Goal: Task Accomplishment & Management: Manage account settings

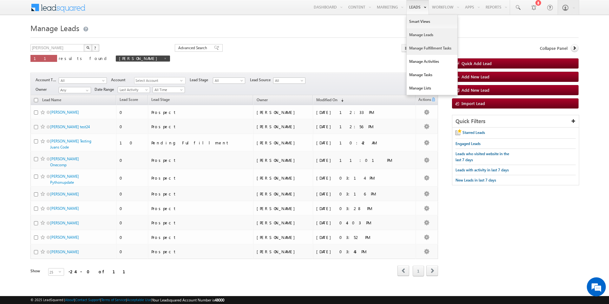
click at [437, 50] on link "Manage Fulfillment Tasks" at bounding box center [432, 48] width 51 height 13
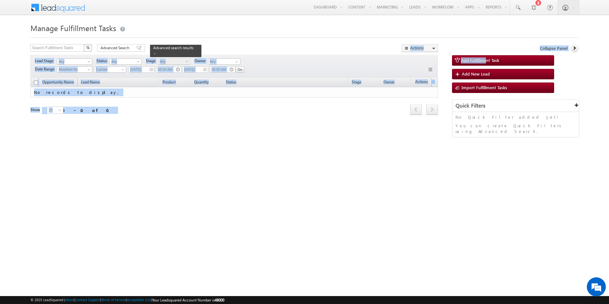
drag, startPoint x: 486, startPoint y: 59, endPoint x: 354, endPoint y: 38, distance: 133.4
click at [354, 38] on div "Manage Fulfillment Tasks Search Fulfillment Tasks X 0 results found Advanced Se…" at bounding box center [304, 100] width 548 height 159
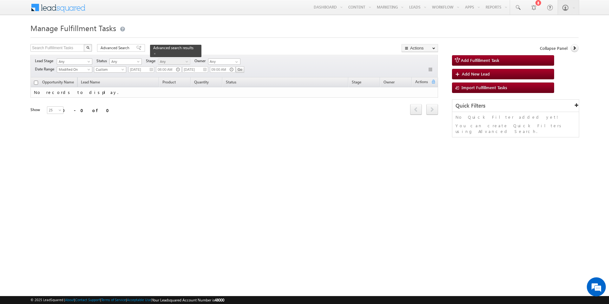
click at [354, 38] on div "Manage Fulfillment Tasks Search Fulfillment Tasks X 0 results found Advanced Se…" at bounding box center [304, 100] width 548 height 159
click at [156, 52] on span at bounding box center [154, 53] width 3 height 3
click at [89, 70] on span at bounding box center [89, 70] width 5 height 5
click at [113, 68] on span "Custom" at bounding box center [109, 70] width 30 height 6
click at [111, 75] on link "All Time" at bounding box center [111, 76] width 32 height 6
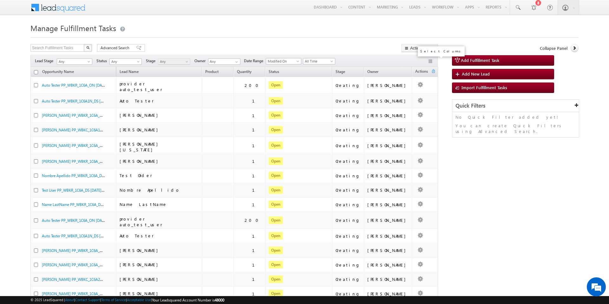
click at [432, 62] on button "button" at bounding box center [431, 62] width 6 height 6
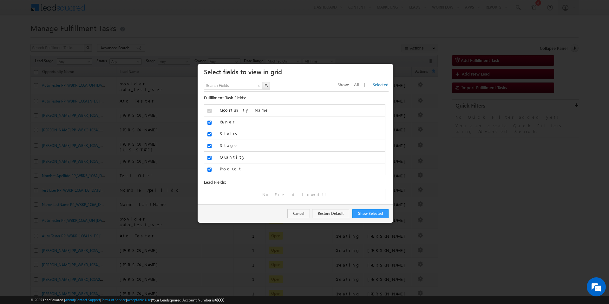
scroll to position [1, 0]
click at [359, 85] on span "All" at bounding box center [356, 84] width 5 height 5
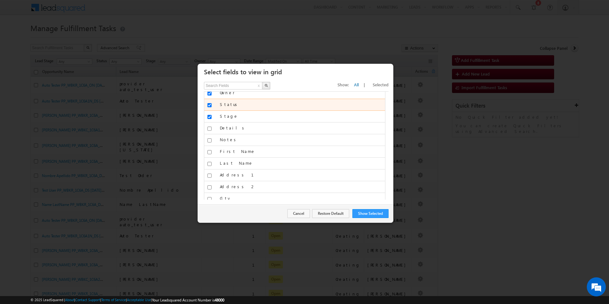
scroll to position [25, 0]
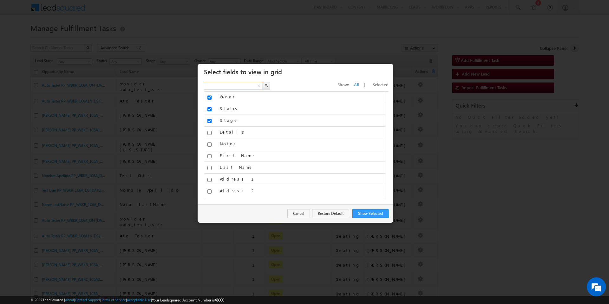
click at [239, 87] on input "text" at bounding box center [233, 86] width 59 height 8
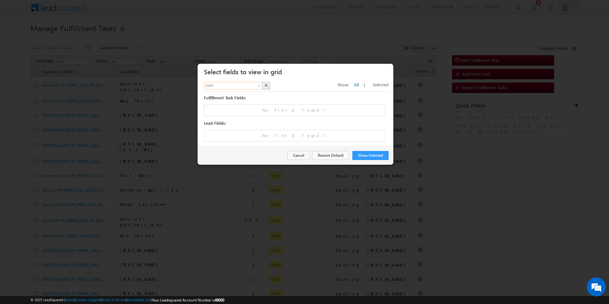
scroll to position [0, 0]
type input "ful"
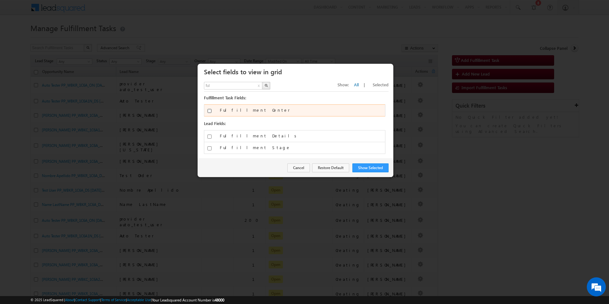
click at [211, 111] on input "Fulfillment Center" at bounding box center [210, 111] width 4 height 4
checkbox input "true"
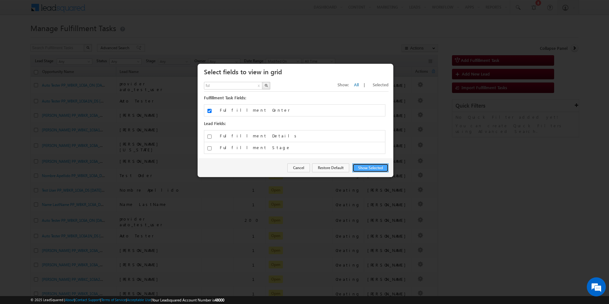
click at [372, 171] on button "Show Selected" at bounding box center [371, 167] width 36 height 9
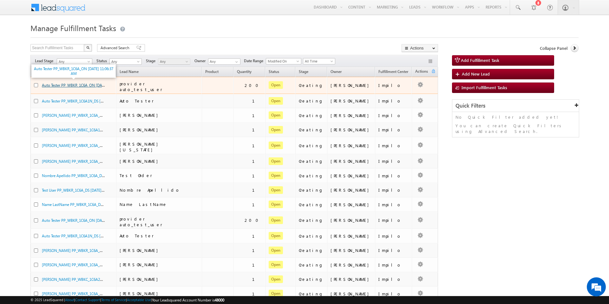
click at [74, 83] on link "Auto Tester PP_WBKR_1C6A_ON 10/14/2025 11:06:37 AM" at bounding box center [85, 84] width 86 height 5
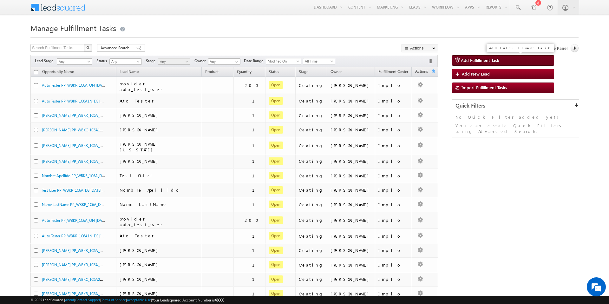
click at [467, 59] on span "Add Fulfillment Task" at bounding box center [480, 59] width 38 height 5
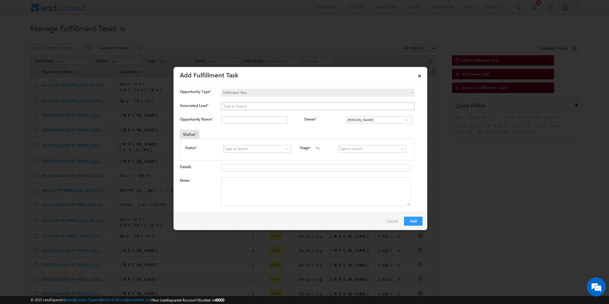
click at [262, 106] on input "text" at bounding box center [317, 106] width 193 height 7
click at [420, 76] on link "×" at bounding box center [419, 74] width 11 height 11
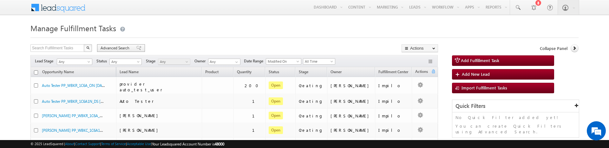
click at [123, 47] on span "Advanced Search" at bounding box center [116, 48] width 31 height 6
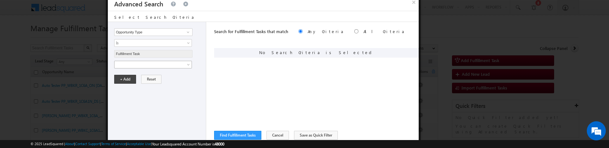
click at [171, 61] on link at bounding box center [153, 65] width 78 height 8
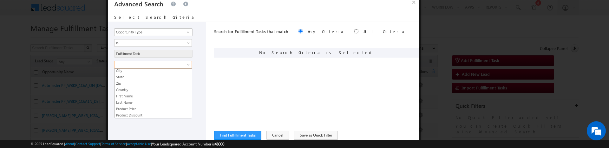
scroll to position [162, 0]
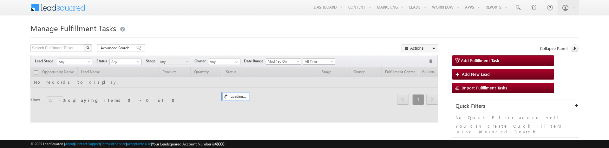
click at [130, 49] on span "Advanced Search" at bounding box center [116, 48] width 31 height 6
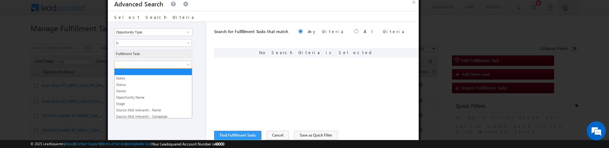
click at [141, 64] on span at bounding box center [149, 65] width 69 height 6
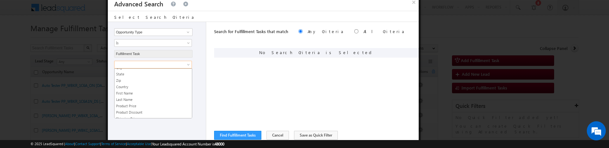
scroll to position [274, 0]
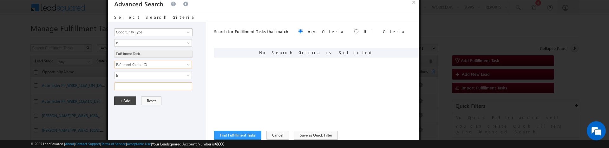
click at [138, 87] on input "text" at bounding box center [153, 86] width 78 height 8
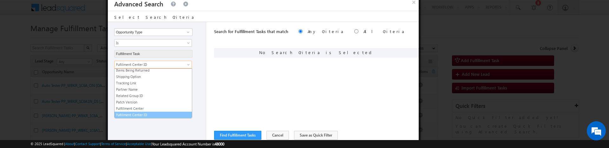
click at [160, 61] on link "Fufillment Center ID" at bounding box center [153, 65] width 78 height 8
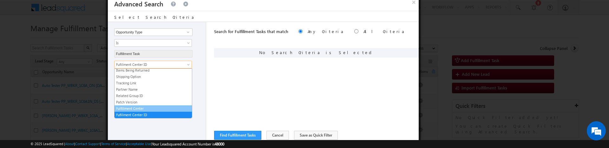
click at [142, 106] on link "Fulfillment Center" at bounding box center [153, 108] width 77 height 6
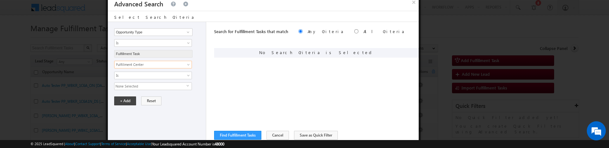
click at [142, 83] on span "None Selected" at bounding box center [151, 86] width 72 height 7
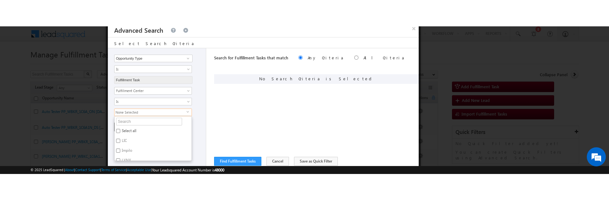
scroll to position [0, 0]
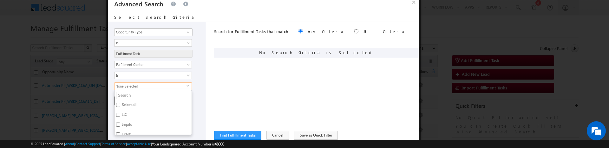
click at [125, 126] on label "Impilo" at bounding box center [127, 125] width 24 height 10
click at [120, 126] on input "Impilo" at bounding box center [118, 124] width 4 height 4
checkbox input "true"
click at [201, 99] on div "+ Add Reset" at bounding box center [158, 100] width 89 height 9
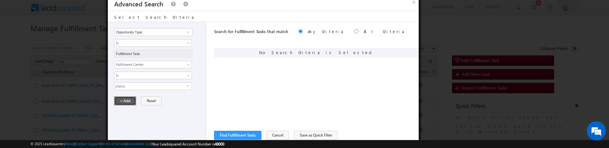
click at [121, 101] on button "+ Add" at bounding box center [125, 100] width 22 height 9
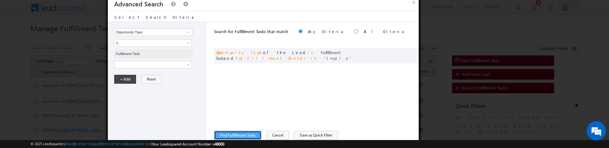
click at [245, 135] on button "Find Fulfillment Tasks" at bounding box center [237, 134] width 47 height 9
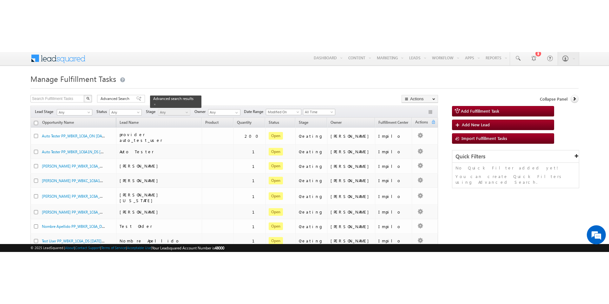
scroll to position [1, 0]
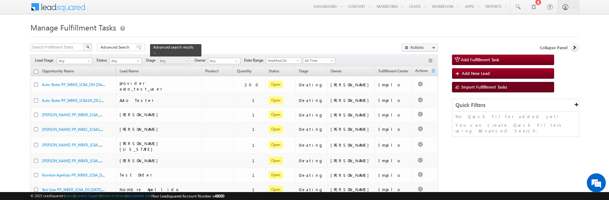
click at [485, 87] on span "Import Fulfillment Tasks" at bounding box center [485, 86] width 46 height 5
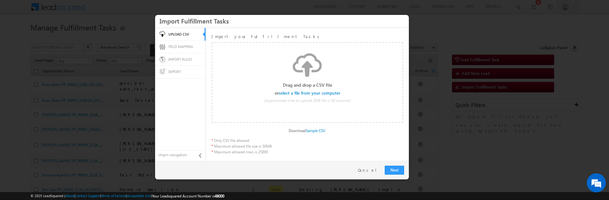
click at [183, 49] on link "FIELD MAPPING" at bounding box center [180, 46] width 50 height 13
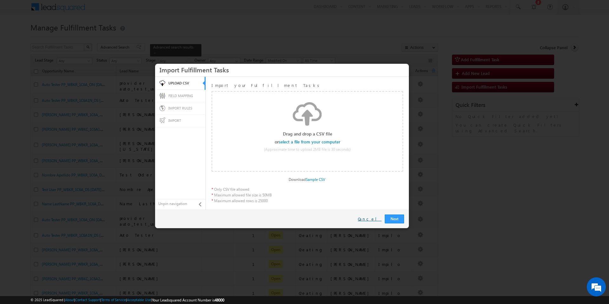
click at [378, 147] on link "Cancel" at bounding box center [370, 219] width 24 height 6
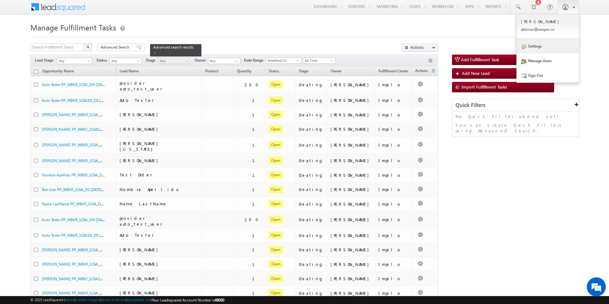
click at [539, 43] on link "Settings" at bounding box center [548, 46] width 62 height 15
click at [533, 48] on link "Settings" at bounding box center [548, 46] width 62 height 15
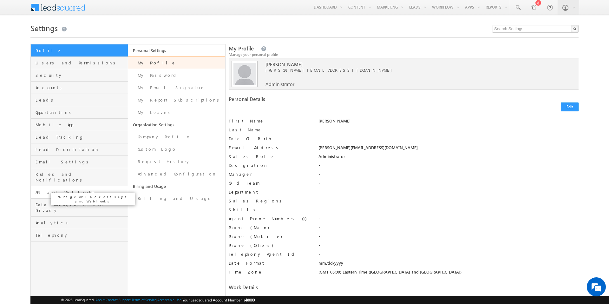
click at [63, 189] on span "API and Webhooks" at bounding box center [81, 192] width 91 height 6
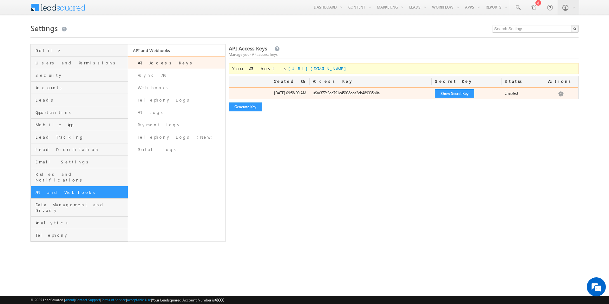
click at [347, 94] on div "u$ra377e3ce791c45038eca2cb489335b0a" at bounding box center [371, 94] width 122 height 9
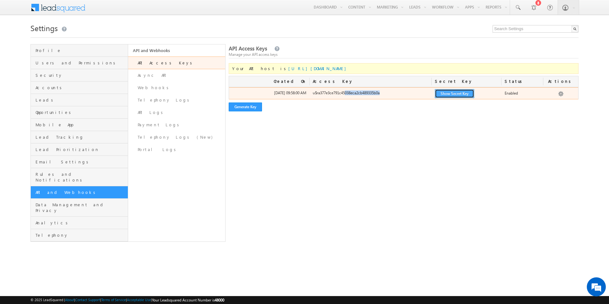
click at [455, 96] on button "Show Secret Key" at bounding box center [454, 93] width 39 height 9
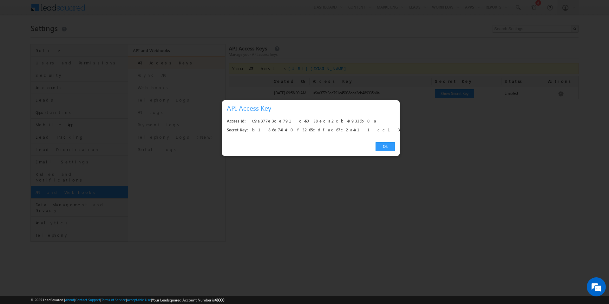
click at [291, 129] on div "b186e7484c0f3265cdfac67c2a4a11cc13eafbf1" at bounding box center [321, 130] width 139 height 9
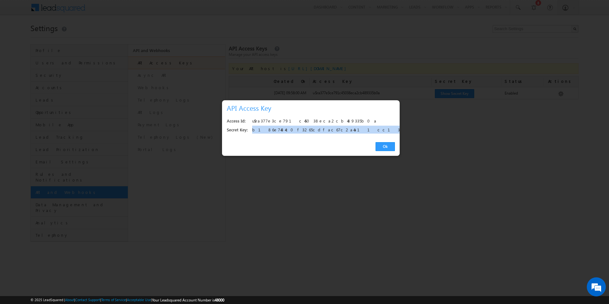
click at [291, 129] on div "b186e7484c0f3265cdfac67c2a4a11cc13eafbf1" at bounding box center [321, 130] width 139 height 9
copy div "b186e7484c0f3265cdfac67c2a4a11cc13eafbf1"
click at [387, 147] on link "Ok" at bounding box center [385, 146] width 19 height 9
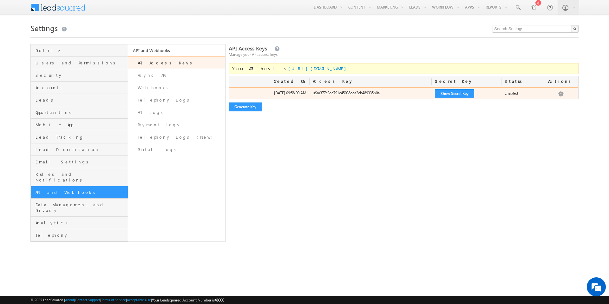
click at [351, 94] on div "u$ra377e3ce791c45038eca2cb489335b0a" at bounding box center [371, 94] width 122 height 9
copy div "u$ra377e3ce791c45038eca2cb489335b0a"
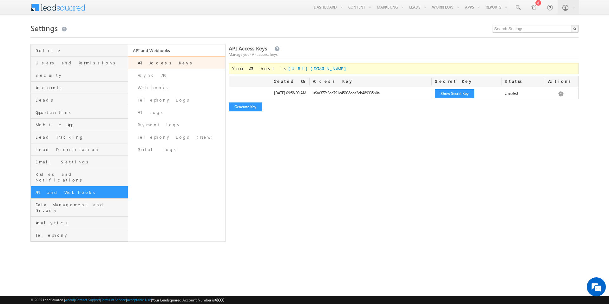
click at [265, 21] on body "Menu Abhinav abhin av@we sper. co" at bounding box center [304, 125] width 609 height 251
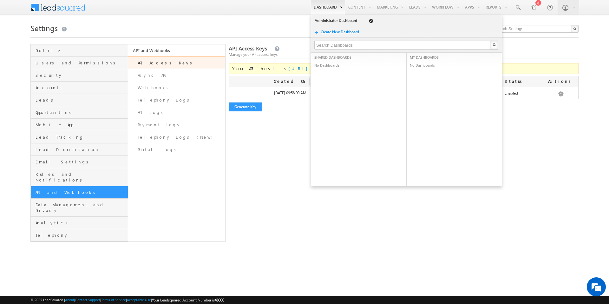
click at [326, 8] on link "Dashboard" at bounding box center [328, 7] width 34 height 15
click at [67, 9] on span at bounding box center [62, 6] width 46 height 11
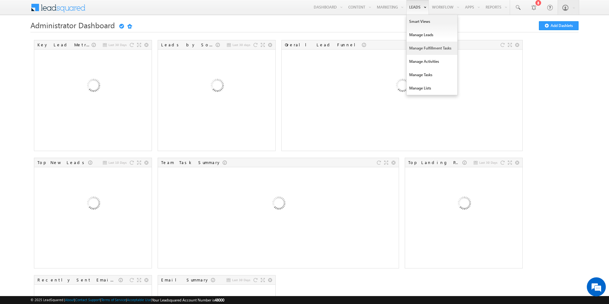
click at [424, 49] on link "Manage Fulfillment Tasks" at bounding box center [432, 48] width 51 height 13
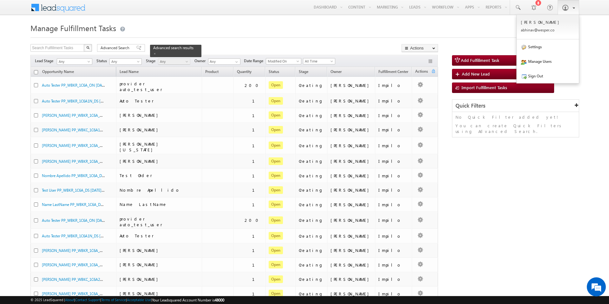
click at [567, 8] on span at bounding box center [565, 7] width 6 height 6
click at [534, 47] on link "Settings" at bounding box center [548, 46] width 62 height 15
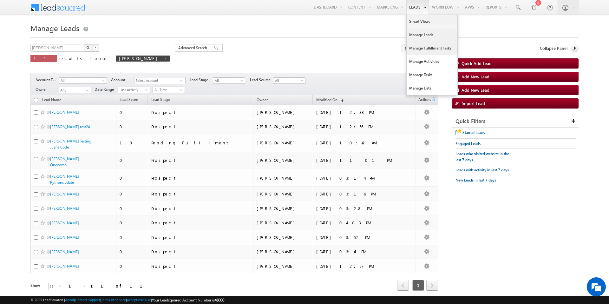
click at [422, 49] on link "Manage Fulfillment Tasks" at bounding box center [432, 48] width 51 height 13
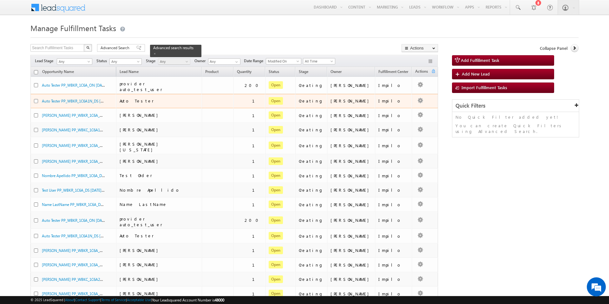
click at [167, 99] on div "Auto Tester" at bounding box center [151, 101] width 63 height 6
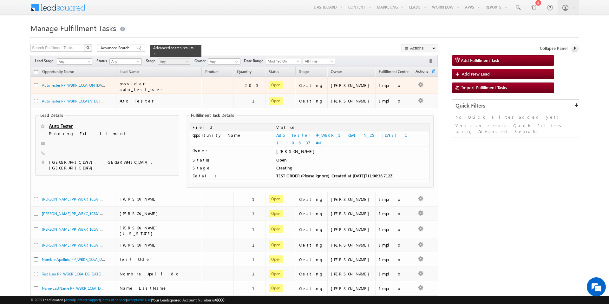
click at [44, 87] on div "Auto Tester PP_WBKR_1C6A_ON [DATE] 11:06:37 AM" at bounding box center [73, 86] width 79 height 9
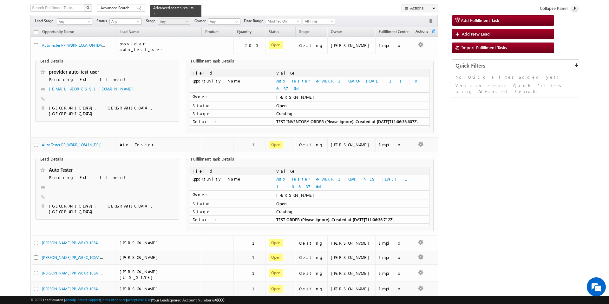
scroll to position [10, 0]
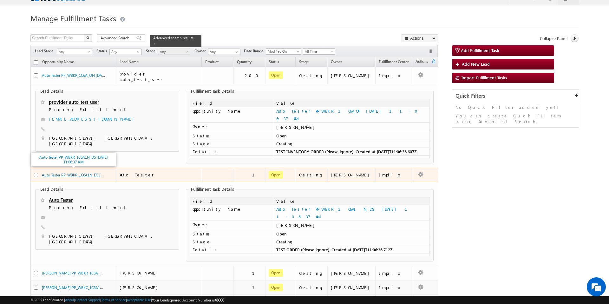
click at [71, 172] on link "Auto Tester PP_WBKR_1C6A1N_DS 10/14/2025 11:06:37 AM" at bounding box center [87, 174] width 90 height 5
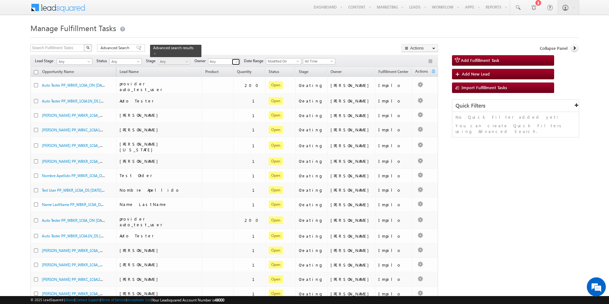
click at [233, 62] on link at bounding box center [236, 62] width 8 height 6
click at [77, 61] on span "Any" at bounding box center [73, 62] width 33 height 6
click at [246, 34] on div at bounding box center [304, 36] width 548 height 4
click at [80, 65] on div "Lead Stage Any Prospect Purchased Ready for Production Ready to Ship Shipped De…" at bounding box center [233, 61] width 407 height 12
click at [88, 63] on span at bounding box center [89, 62] width 5 height 5
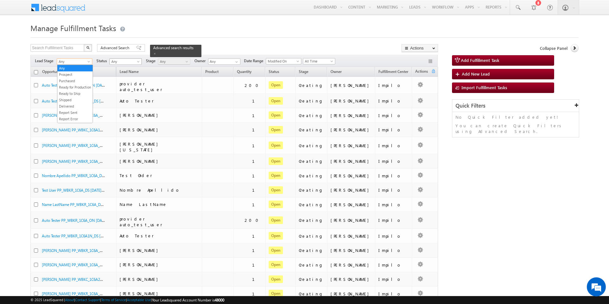
click at [129, 61] on span "Any" at bounding box center [125, 62] width 30 height 6
click at [126, 74] on link "Open" at bounding box center [126, 75] width 32 height 6
click at [245, 65] on div "Lead Stage Any Prospect Purchased Ready for Production Ready to Ship Shipped De…" at bounding box center [233, 61] width 407 height 12
click at [233, 63] on link at bounding box center [236, 62] width 8 height 6
click at [239, 51] on div "Search Fulfillment Tasks X 300 results found Advanced Search Advanced search re…" at bounding box center [234, 48] width 408 height 9
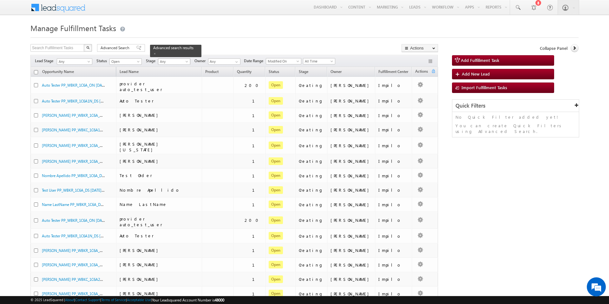
click at [181, 59] on span "Any" at bounding box center [173, 62] width 30 height 6
click at [135, 64] on span "Open" at bounding box center [125, 62] width 30 height 6
click at [122, 68] on link "Any" at bounding box center [126, 68] width 32 height 6
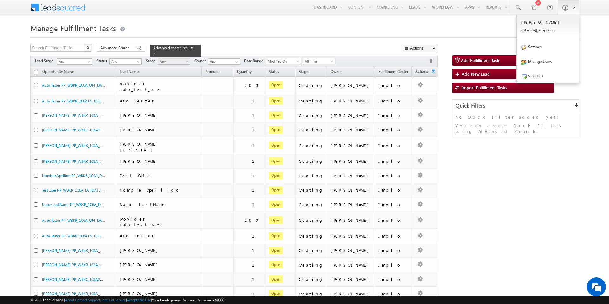
click at [570, 8] on span at bounding box center [572, 7] width 5 height 5
click at [539, 48] on link "Settings" at bounding box center [548, 46] width 62 height 15
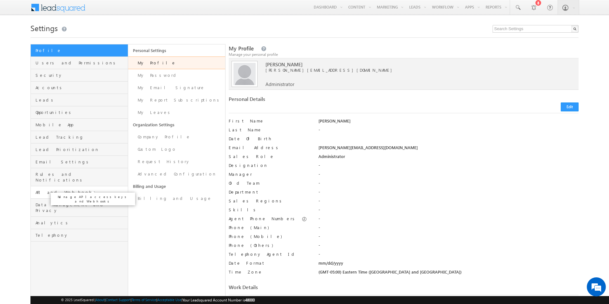
click at [56, 189] on span "API and Webhooks" at bounding box center [81, 192] width 91 height 6
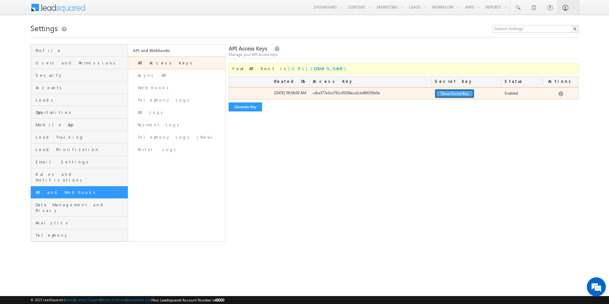
click at [465, 93] on button "Show Secret Key" at bounding box center [454, 93] width 39 height 9
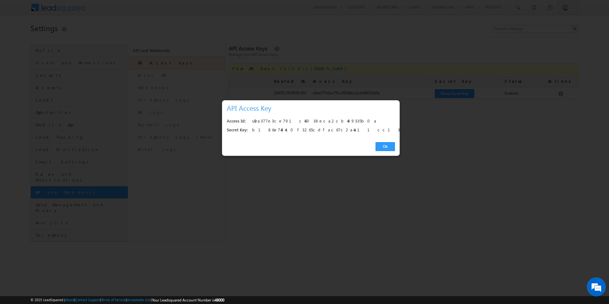
click at [286, 130] on div "b186e7484c0f3265cdfac67c2a4a11cc13eafbf1" at bounding box center [321, 130] width 139 height 9
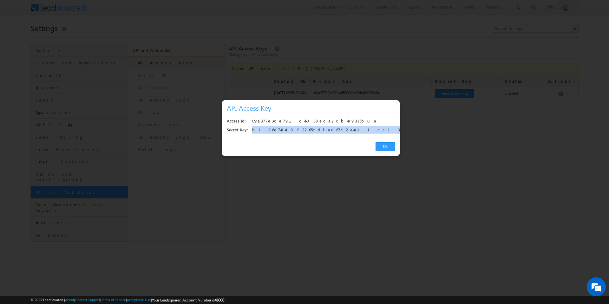
click at [286, 130] on div "b186e7484c0f3265cdfac67c2a4a11cc13eafbf1" at bounding box center [321, 130] width 139 height 9
copy div "b186e7484c0f3265cdfac67c2a4a11cc13eafbf1"
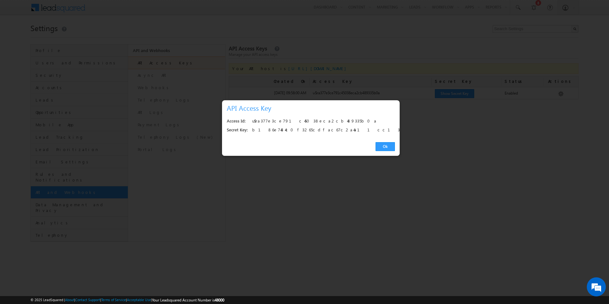
click at [264, 122] on div "u$ra377e3ce791c45038eca2cb489335b0a" at bounding box center [321, 121] width 139 height 9
drag, startPoint x: 252, startPoint y: 121, endPoint x: 337, endPoint y: 119, distance: 84.4
click at [337, 119] on div "u$ra377e3ce791c45038eca2cb489335b0a" at bounding box center [321, 121] width 139 height 9
copy div "u$ra377e3ce791c45038eca2cb489335b0a"
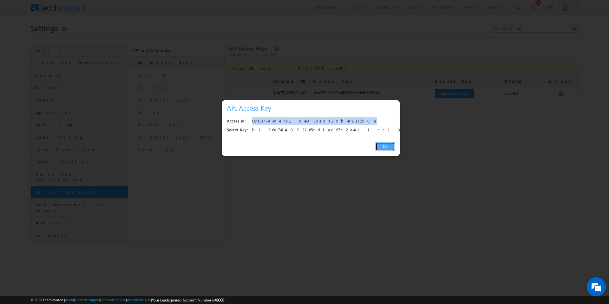
click at [393, 146] on link "Ok" at bounding box center [385, 146] width 19 height 9
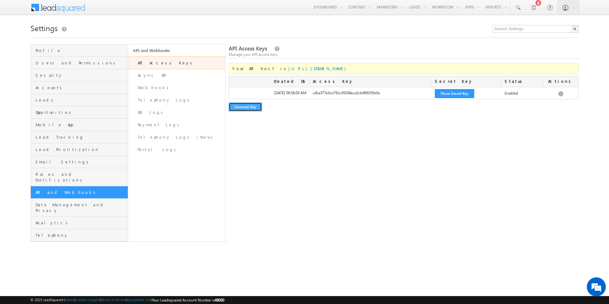
click at [256, 108] on button "Generate Key" at bounding box center [245, 106] width 33 height 9
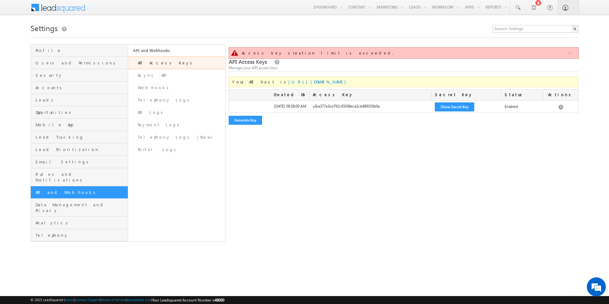
click at [363, 141] on div "Access key creation limit is exceeded. API Access Keys Manage your API access k…" at bounding box center [404, 143] width 350 height 198
click at [169, 112] on link "API Logs" at bounding box center [176, 112] width 97 height 12
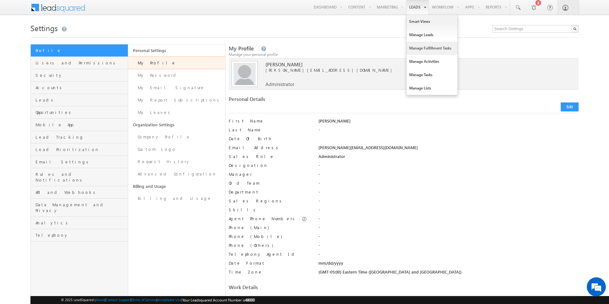
click at [417, 52] on link "Manage Fulfillment Tasks" at bounding box center [432, 48] width 51 height 13
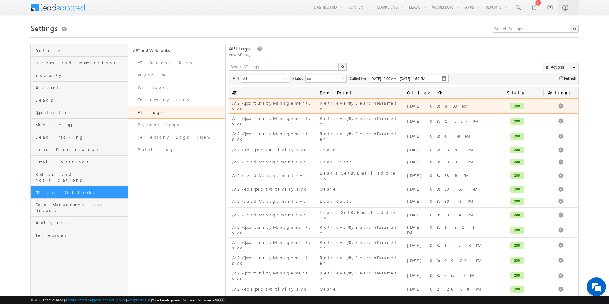
click at [348, 102] on div "Retrieve/BySearchParameter" at bounding box center [360, 106] width 81 height 12
click at [563, 102] on div "View Data" at bounding box center [561, 106] width 7 height 8
click at [547, 109] on link "View Data" at bounding box center [548, 113] width 32 height 8
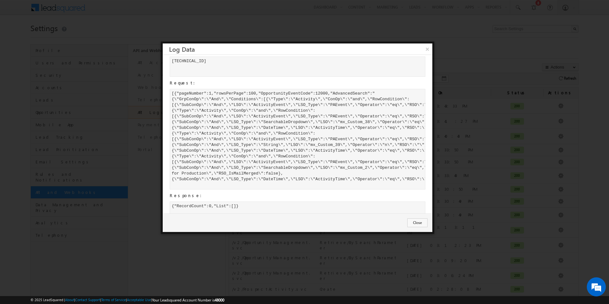
scroll to position [65, 0]
click at [418, 222] on button "Close" at bounding box center [417, 222] width 20 height 9
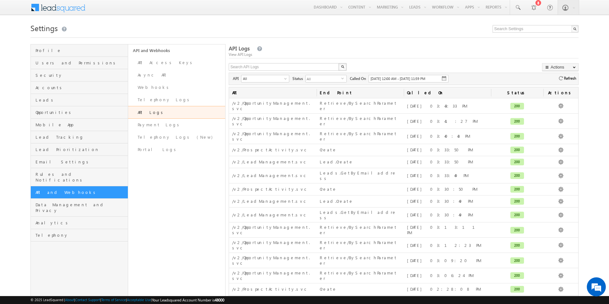
click at [67, 8] on span at bounding box center [62, 6] width 46 height 11
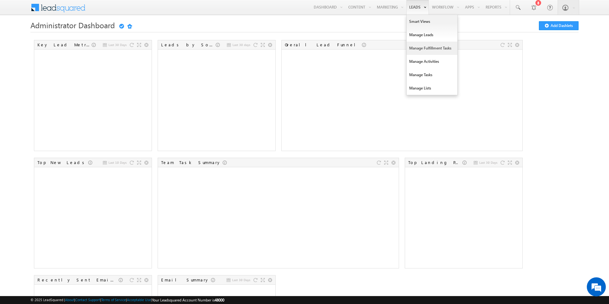
click at [413, 48] on link "Manage Fulfillment Tasks" at bounding box center [432, 48] width 51 height 13
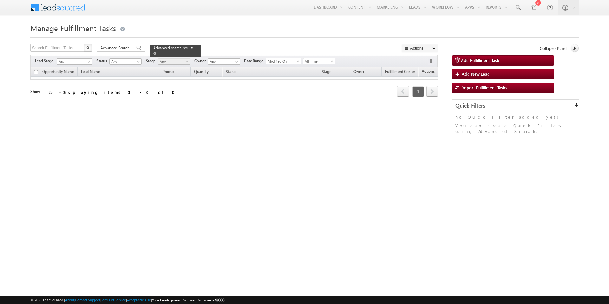
click at [156, 52] on span at bounding box center [154, 53] width 3 height 3
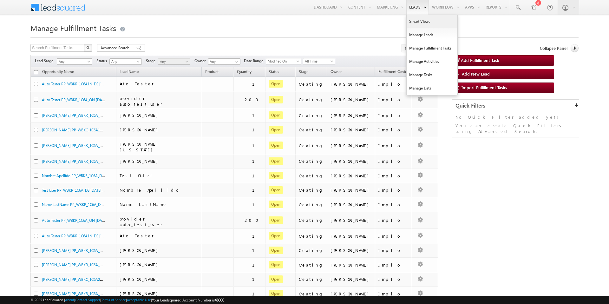
click at [415, 21] on link "Smart Views" at bounding box center [432, 21] width 51 height 13
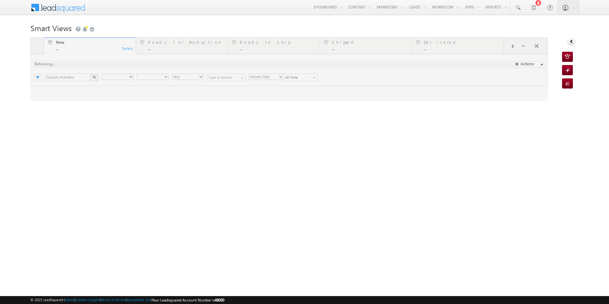
type input "[PERSON_NAME]"
type input "Any Owner"
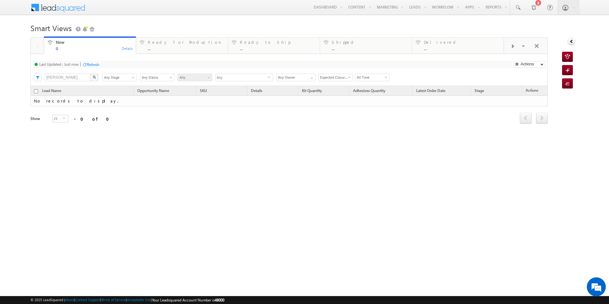
click at [88, 64] on div "Refresh" at bounding box center [93, 64] width 12 height 5
click at [426, 51] on link "Manage Fulfillment Tasks" at bounding box center [432, 48] width 51 height 13
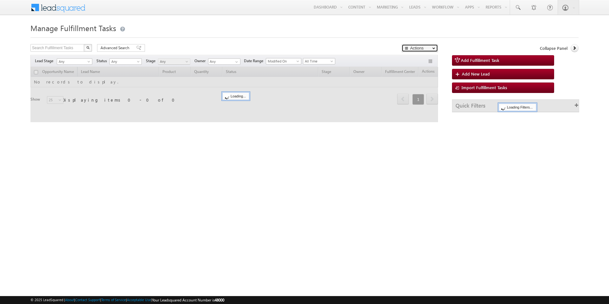
click at [429, 48] on button "Actions" at bounding box center [420, 48] width 36 height 8
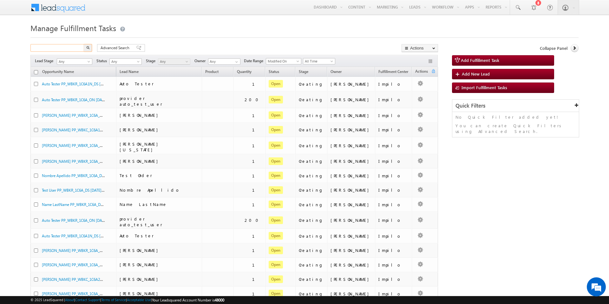
click at [65, 48] on input "text" at bounding box center [57, 48] width 54 height 8
type input "L"
type input "Testing"
click at [84, 44] on button "button" at bounding box center [88, 48] width 8 height 8
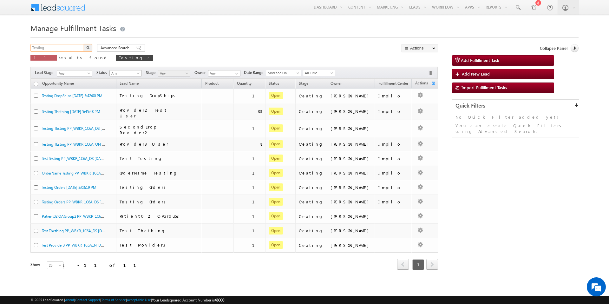
click at [62, 50] on input "Testing" at bounding box center [57, 48] width 54 height 8
paste input "[EMAIL_ADDRESS][DOMAIN_NAME]"
click at [84, 44] on button "button" at bounding box center [88, 48] width 8 height 8
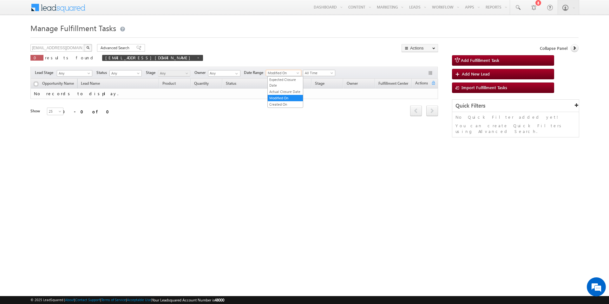
click at [299, 72] on span at bounding box center [298, 74] width 5 height 5
click at [289, 101] on li "Created On" at bounding box center [285, 104] width 35 height 6
click at [89, 47] on img "button" at bounding box center [87, 47] width 3 height 3
click at [533, 8] on div at bounding box center [534, 7] width 6 height 6
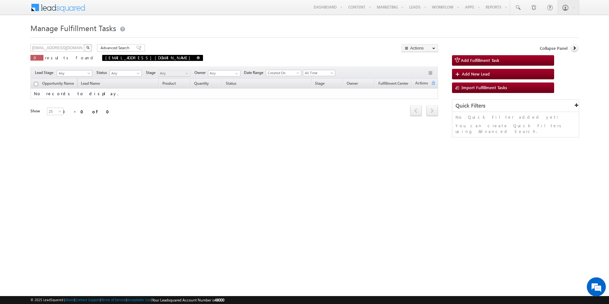
click at [197, 58] on link at bounding box center [198, 57] width 3 height 5
type input "Search Fulfillment Tasks"
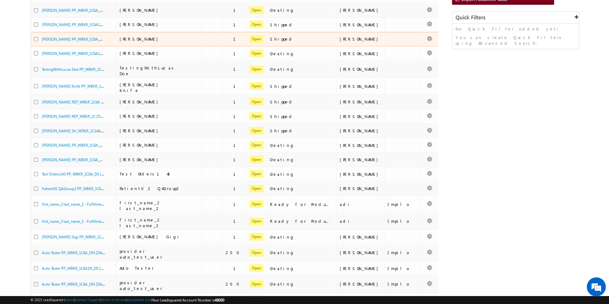
scroll to position [92, 0]
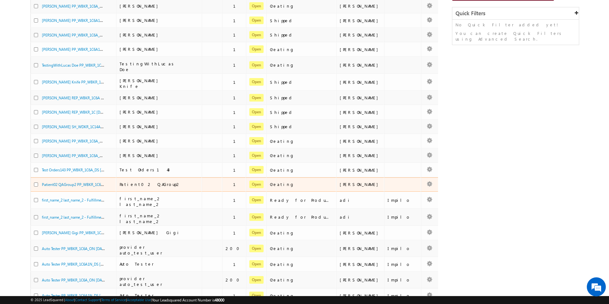
click at [385, 178] on td at bounding box center [402, 184] width 37 height 15
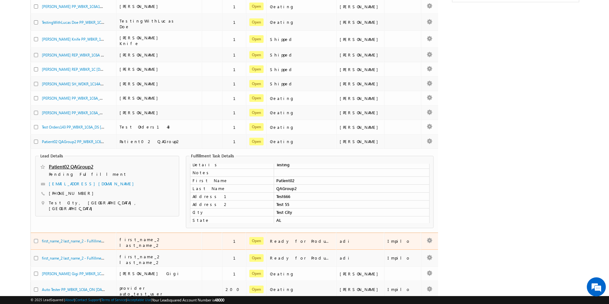
scroll to position [140, 0]
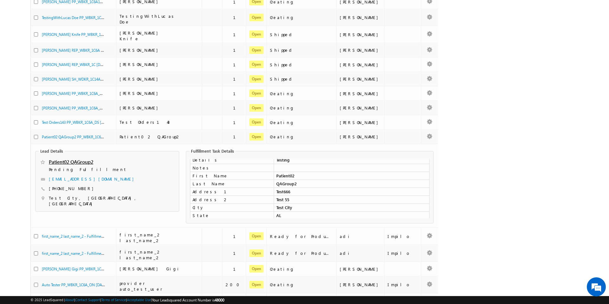
click at [470, 180] on div "Search Fulfillment Tasks X 426 results found Advanced Search Advanced search re…" at bounding box center [304, 170] width 548 height 533
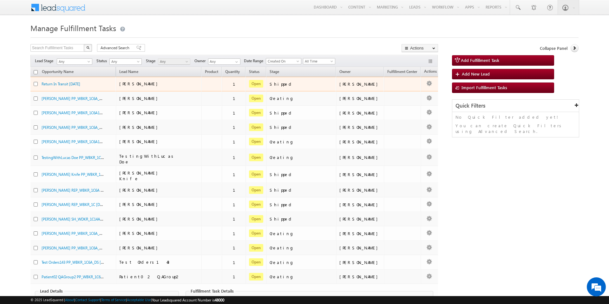
scroll to position [0, 0]
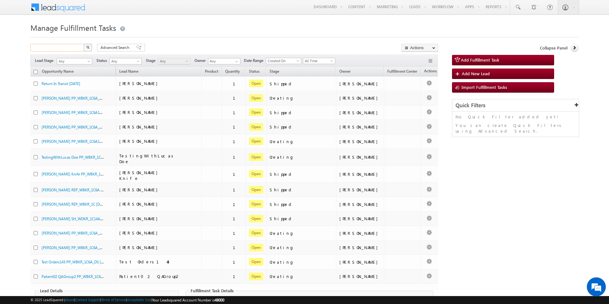
click at [67, 49] on input "text" at bounding box center [57, 48] width 54 height 8
type input "abhinavjayanthy@icloud.com"
click at [87, 47] on img "button" at bounding box center [87, 47] width 3 height 3
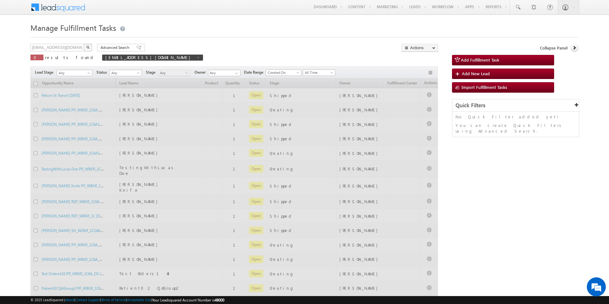
scroll to position [0, 0]
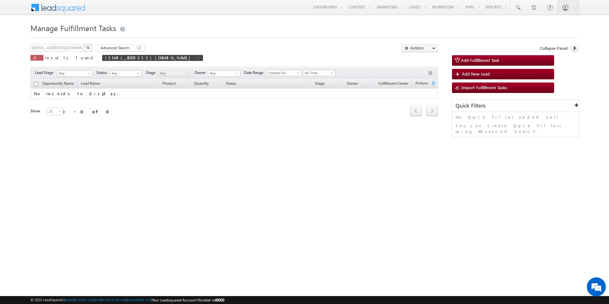
click at [86, 48] on img "button" at bounding box center [87, 47] width 3 height 3
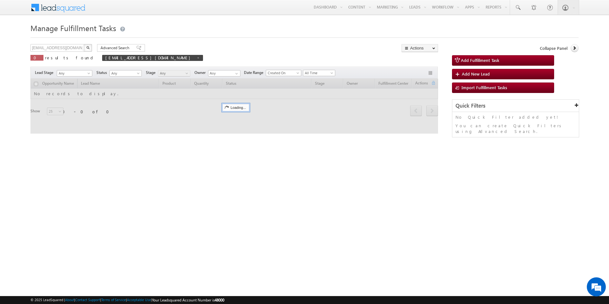
click at [86, 48] on img "button" at bounding box center [87, 47] width 3 height 3
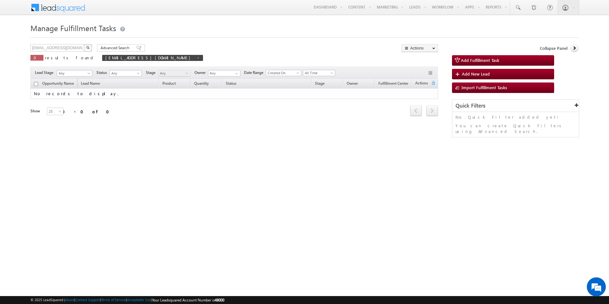
click at [86, 48] on img "button" at bounding box center [87, 47] width 3 height 3
click at [200, 154] on div "Manage Fulfillment Tasks abhinavjayanthy@icloud.com X 0 results found abhinavja…" at bounding box center [304, 100] width 548 height 159
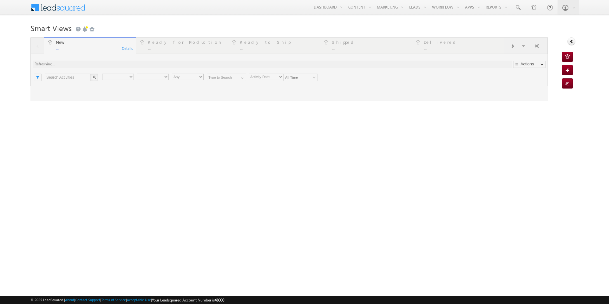
type input "[PERSON_NAME]"
type input "Any Owner"
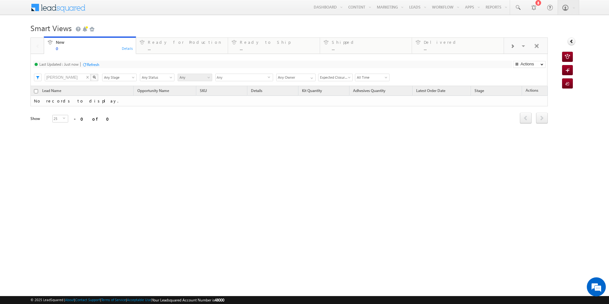
click at [73, 79] on input "[PERSON_NAME]" at bounding box center [68, 78] width 46 height 8
click at [87, 78] on div "New 0 Details Ready for Production ... Details Ready to Ship ... Details Shippe…" at bounding box center [289, 113] width 518 height 153
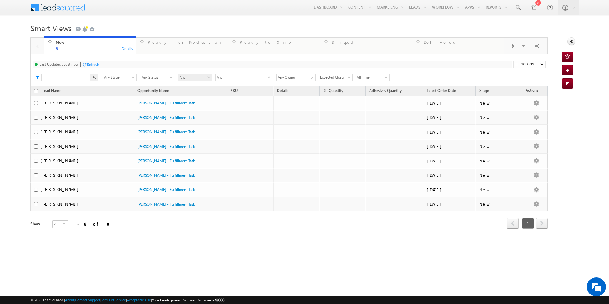
click at [69, 77] on input "text" at bounding box center [68, 78] width 46 height 8
paste input "[EMAIL_ADDRESS][DOMAIN_NAME]"
type input "[EMAIL_ADDRESS][DOMAIN_NAME]"
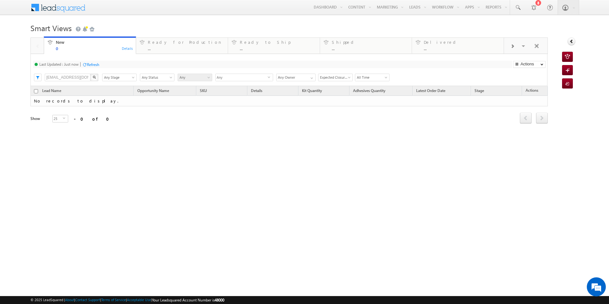
scroll to position [0, 0]
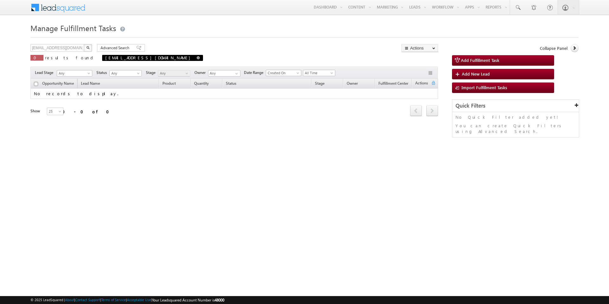
click at [197, 57] on span at bounding box center [198, 57] width 3 height 3
type input "Search Fulfillment Tasks"
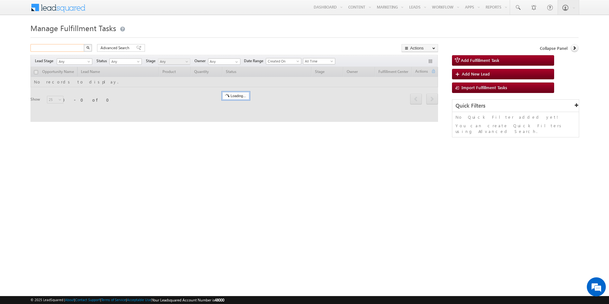
click at [58, 50] on input "text" at bounding box center [57, 48] width 54 height 8
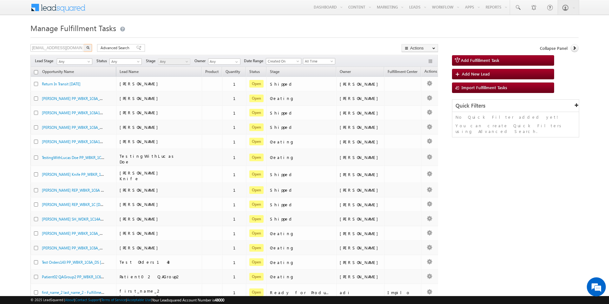
click at [87, 46] on img "button" at bounding box center [87, 47] width 3 height 3
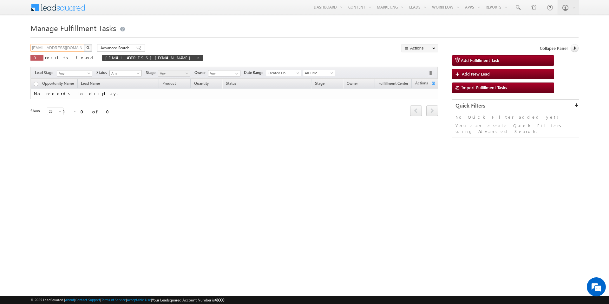
click at [76, 48] on input "[EMAIL_ADDRESS][DOMAIN_NAME]" at bounding box center [57, 48] width 54 height 8
type input "[PERSON_NAME][EMAIL_ADDRESS][DOMAIN_NAME]"
click at [84, 44] on button "button" at bounding box center [88, 48] width 8 height 8
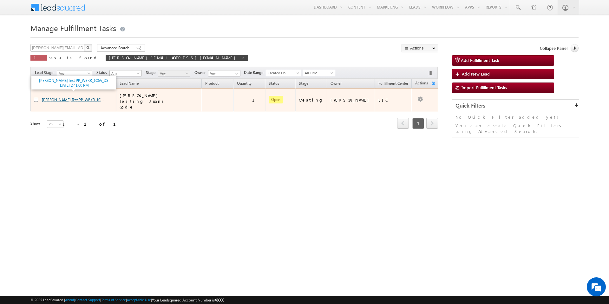
click at [80, 97] on link "Abhinav Test PP_WBKR_1C6A_DS 9/30/2025 2:41:00 PM" at bounding box center [92, 99] width 100 height 5
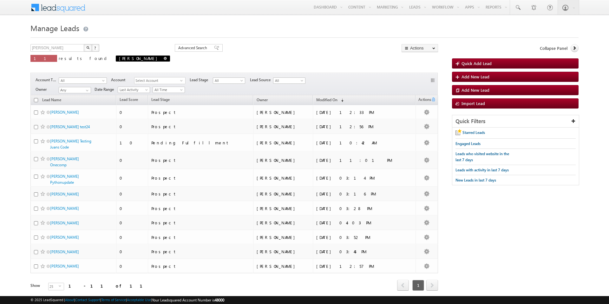
click at [116, 60] on span "abhinav" at bounding box center [143, 59] width 54 height 6
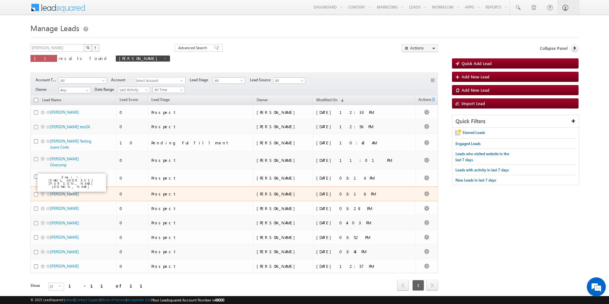
scroll to position [13, 0]
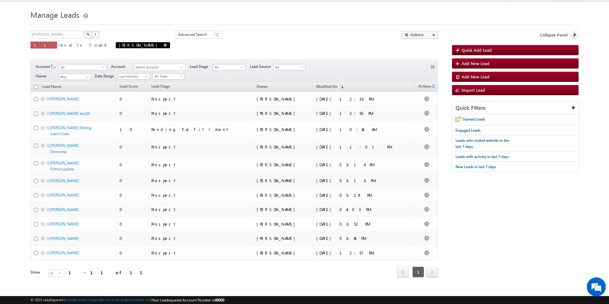
click at [164, 43] on link at bounding box center [165, 44] width 3 height 5
type input "Search Leads"
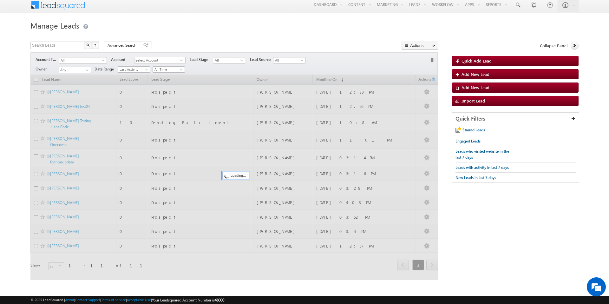
scroll to position [0, 0]
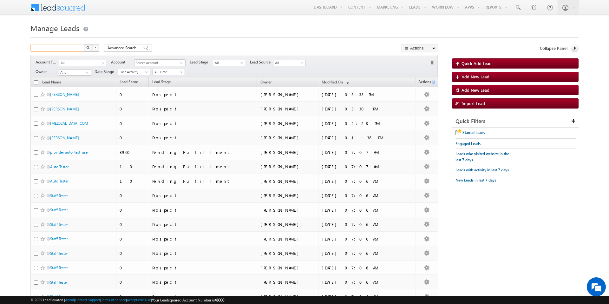
click at [72, 48] on input "text" at bounding box center [57, 48] width 54 height 8
type input "[PERSON_NAME]"
click at [84, 44] on button "button" at bounding box center [88, 48] width 8 height 8
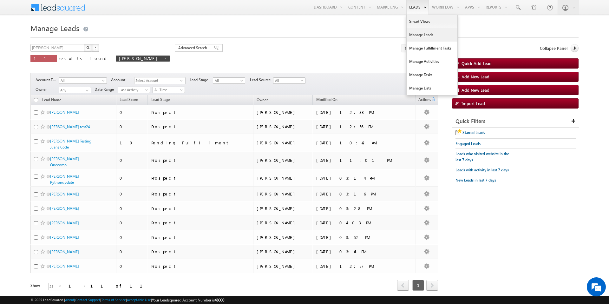
click at [410, 7] on link "Leads" at bounding box center [418, 7] width 23 height 15
click at [417, 47] on link "Manage Fulfillment Tasks" at bounding box center [432, 48] width 51 height 13
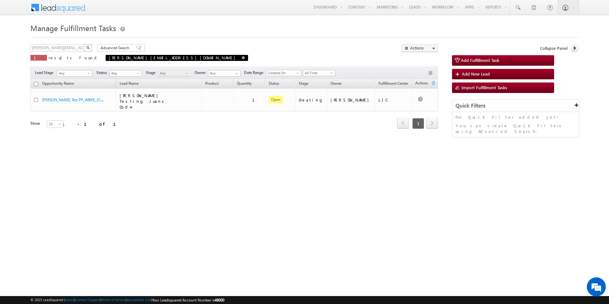
click at [114, 56] on span "[PERSON_NAME][EMAIL_ADDRESS][DOMAIN_NAME]" at bounding box center [177, 58] width 142 height 6
click at [242, 56] on span at bounding box center [243, 57] width 3 height 3
type input "Search Fulfillment Tasks"
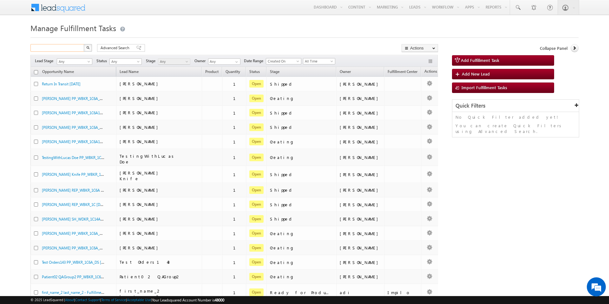
click at [59, 48] on input "text" at bounding box center [57, 48] width 54 height 8
type input "abhinavjayanthy@icloud.com"
click at [84, 44] on button "button" at bounding box center [88, 48] width 8 height 8
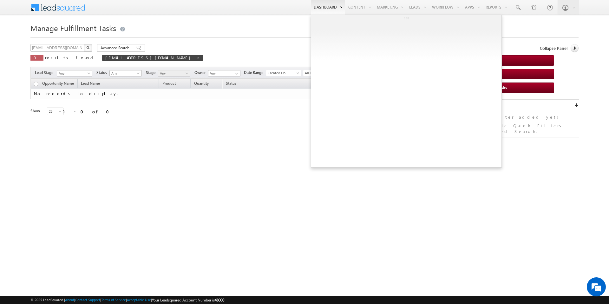
click at [319, 10] on link "Dashboard" at bounding box center [328, 7] width 34 height 15
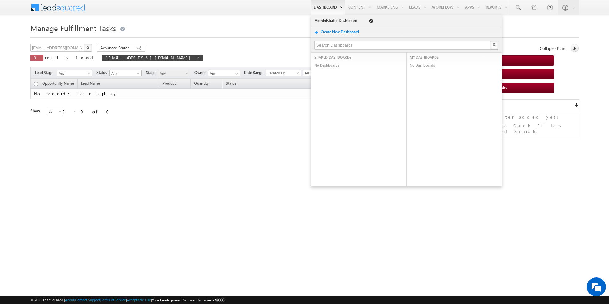
click at [319, 6] on link "Dashboard" at bounding box center [328, 7] width 34 height 15
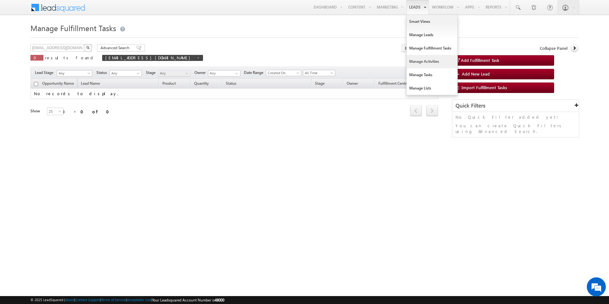
click at [419, 63] on link "Manage Activities" at bounding box center [432, 61] width 51 height 13
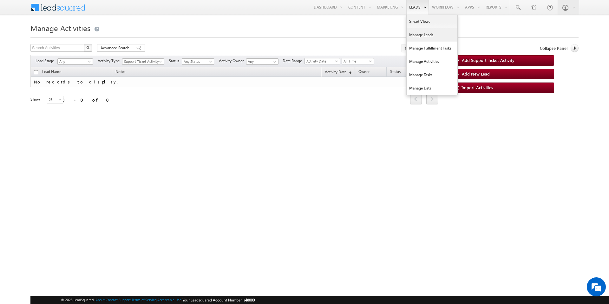
click at [414, 39] on link "Manage Leads" at bounding box center [432, 34] width 51 height 13
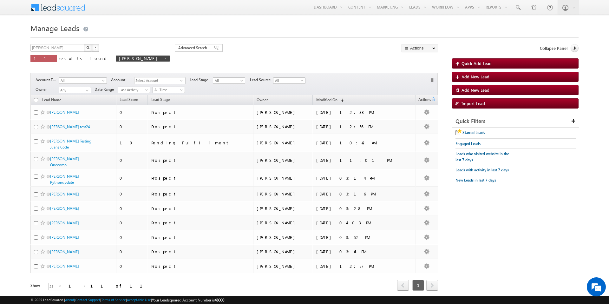
click at [91, 55] on p "11 results found Abhinav" at bounding box center [100, 60] width 140 height 15
click at [164, 57] on span at bounding box center [165, 58] width 3 height 3
type input "Search Leads"
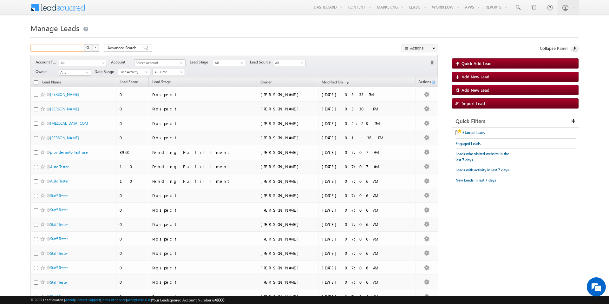
click at [67, 50] on input "text" at bounding box center [57, 48] width 54 height 8
type input "[PERSON_NAME]"
click at [84, 44] on button "button" at bounding box center [88, 48] width 8 height 8
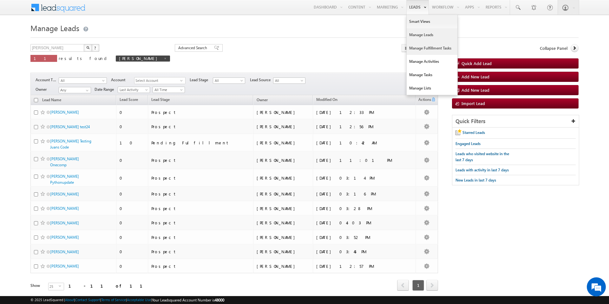
click at [424, 47] on link "Manage Fulfillment Tasks" at bounding box center [432, 48] width 51 height 13
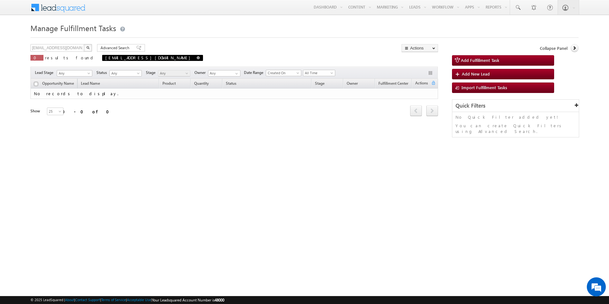
click at [130, 56] on span "abhinavjayanthy@icloud.com" at bounding box center [152, 58] width 101 height 6
click at [197, 57] on span at bounding box center [198, 57] width 3 height 3
type input "Search Fulfillment Tasks"
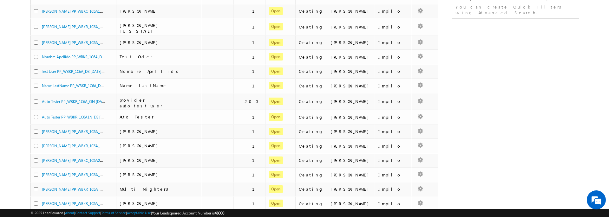
click at [303, 200] on div "© 2025 LeadSquared | About | Contact Support | Terms of Service | Acceptable Us…" at bounding box center [304, 213] width 609 height 8
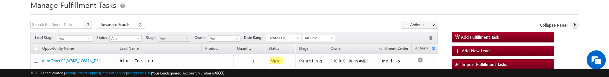
scroll to position [31, 0]
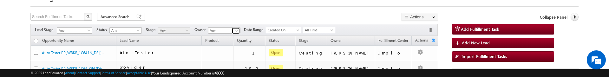
click at [236, 30] on span at bounding box center [236, 30] width 5 height 5
click at [281, 77] on div "© 2025 LeadSquared | About | Contact Support | Terms of Service | Acceptable Us…" at bounding box center [304, 73] width 609 height 8
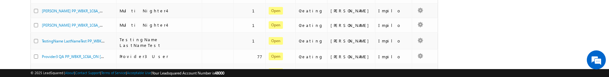
scroll to position [412, 0]
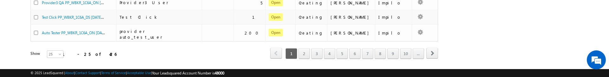
drag, startPoint x: 296, startPoint y: 70, endPoint x: 300, endPoint y: 95, distance: 24.8
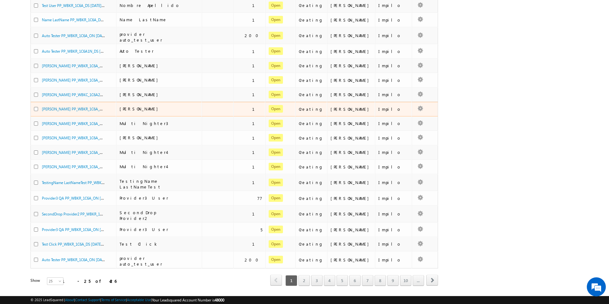
scroll to position [0, 0]
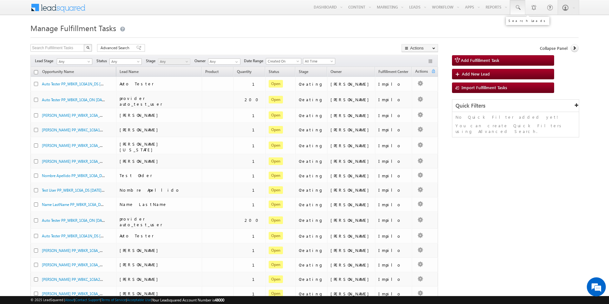
click at [519, 9] on span at bounding box center [518, 7] width 6 height 6
paste input ""Sorting": { "ColumnName": "CreatedOn", "Direction": 1 }"
type input ""Sorting": { "ColumnName": "CreatedOn", "Direction": 1 }"
type input "[EMAIL_ADDRESS][DOMAIN_NAME]"
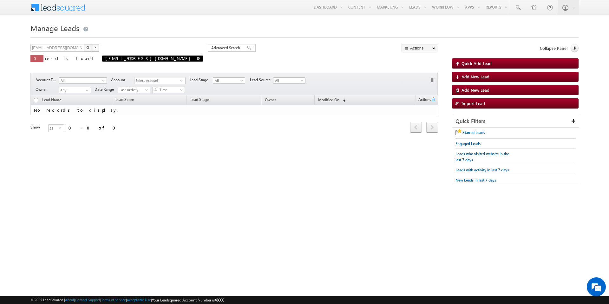
click at [197, 58] on span at bounding box center [198, 58] width 3 height 3
type input "Search Leads"
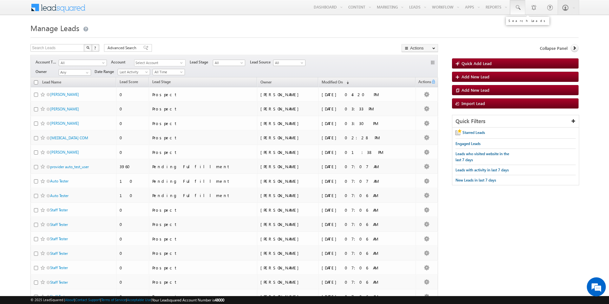
click at [520, 7] on span at bounding box center [518, 7] width 6 height 6
paste input ""Sorting": { "ColumnName": "CreatedOn", "Direction": 1 }"
type input ""Sorting": { "ColumnName": "CreatedOn", "Direction": 1 }"
click at [541, 27] on input ""Sorting": { "ColumnName": "CreatedOn", "Direction": 1 }" at bounding box center [560, 25] width 86 height 8
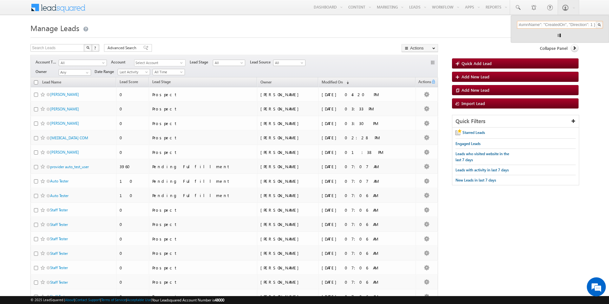
click at [541, 27] on input ""Sorting": { "ColumnName": "CreatedOn", "Direction": 1 }" at bounding box center [560, 25] width 86 height 8
type input "abhinavjayanthy@icloud.com"
click at [130, 47] on span "Advanced Search" at bounding box center [123, 48] width 31 height 6
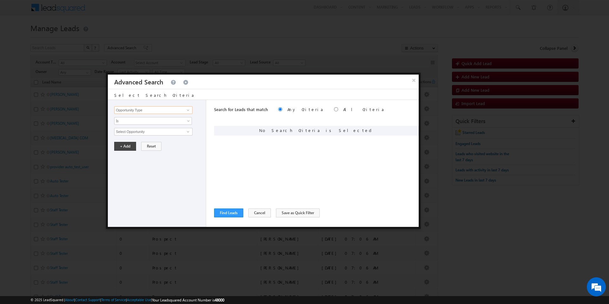
click at [149, 109] on input "Opportunity Type" at bounding box center [153, 110] width 78 height 8
click at [188, 109] on span at bounding box center [188, 110] width 5 height 5
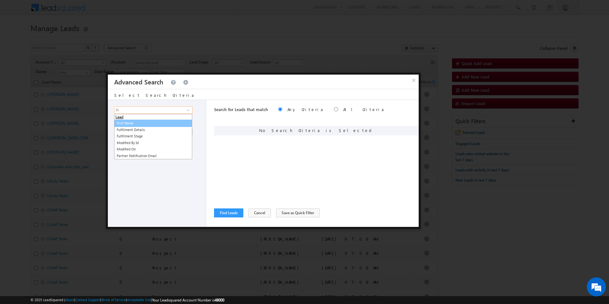
click at [147, 123] on link "First Name" at bounding box center [153, 123] width 78 height 7
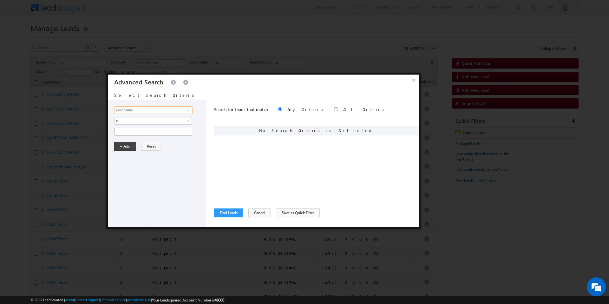
type input "First Name"
click at [136, 131] on input "text" at bounding box center [153, 132] width 78 height 8
type input "[PERSON_NAME]"
click at [118, 143] on button "+ Add" at bounding box center [125, 146] width 22 height 9
click at [234, 214] on button "Find Leads" at bounding box center [228, 212] width 29 height 9
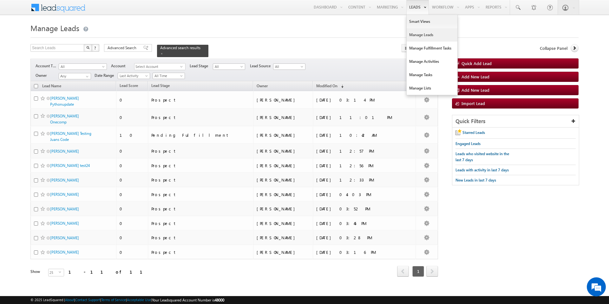
click at [415, 7] on link "Leads" at bounding box center [418, 7] width 23 height 15
click at [423, 61] on link "Manage Activities" at bounding box center [432, 61] width 51 height 13
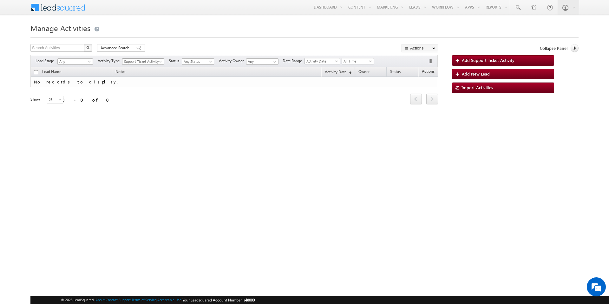
scroll to position [255, 0]
click at [142, 61] on span "Support Ticket Activity" at bounding box center [141, 62] width 38 height 6
click at [142, 85] on link "Order Placed" at bounding box center [144, 84] width 42 height 5
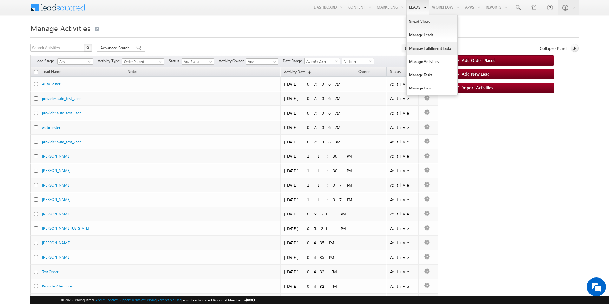
click at [415, 45] on link "Manage Fulfillment Tasks" at bounding box center [432, 48] width 51 height 13
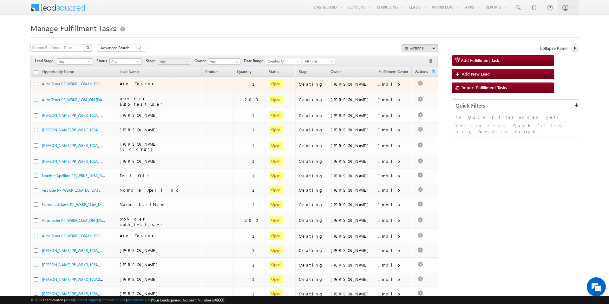
click at [401, 83] on div "Impilo" at bounding box center [394, 84] width 30 height 6
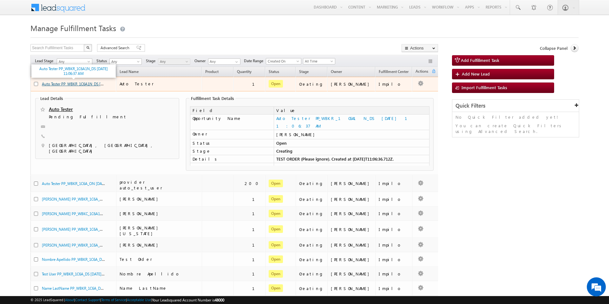
click at [69, 83] on link "Auto Tester PP_WBKR_1C6A1N_DS [DATE] 11:06:37 AM" at bounding box center [87, 83] width 90 height 5
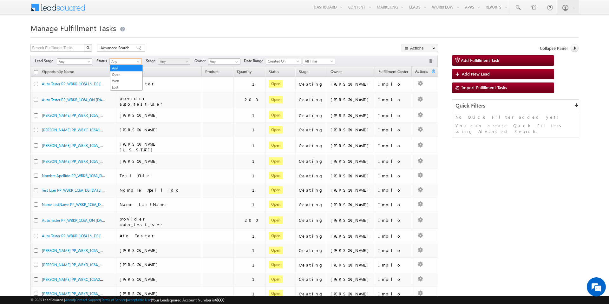
click at [140, 62] on span at bounding box center [138, 62] width 5 height 5
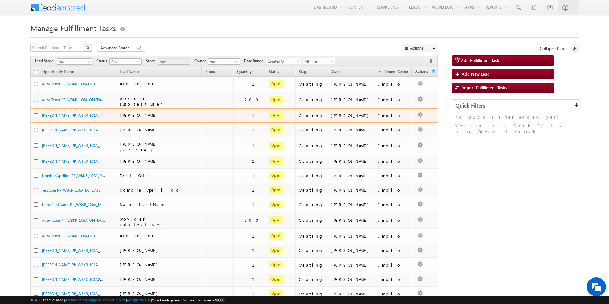
click at [239, 110] on td "1" at bounding box center [250, 115] width 32 height 15
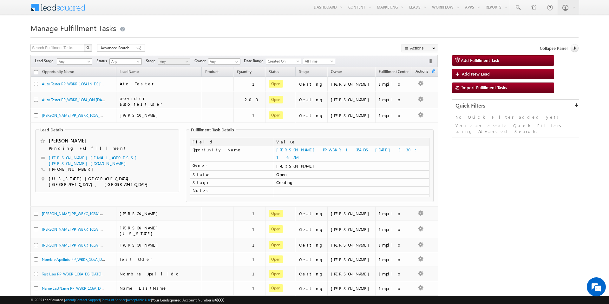
click at [126, 61] on span "Any" at bounding box center [125, 62] width 30 height 6
click at [121, 75] on link "Open" at bounding box center [126, 75] width 32 height 6
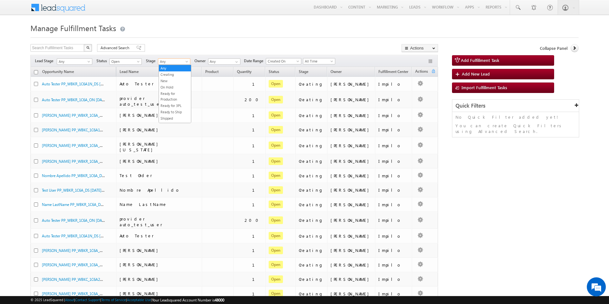
click at [180, 62] on span "Any" at bounding box center [173, 62] width 30 height 6
click at [173, 97] on link "Ready for Production" at bounding box center [175, 96] width 32 height 11
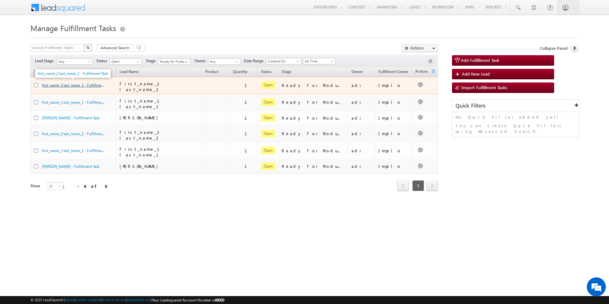
click at [76, 86] on link "first_name_2 last_name_2 - Fulfillment Task" at bounding box center [77, 84] width 70 height 5
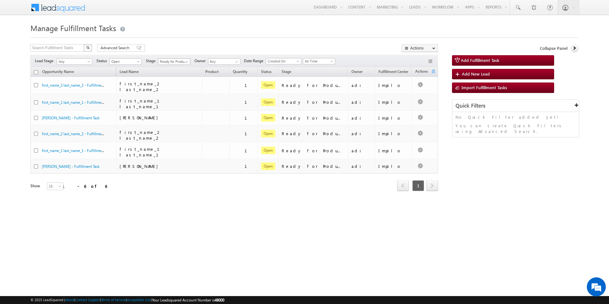
click at [186, 60] on span at bounding box center [187, 62] width 5 height 5
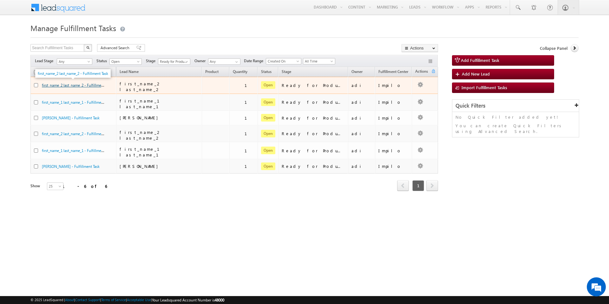
click at [100, 83] on link "first_name_2 last_name_2 - Fulfillment Task" at bounding box center [77, 84] width 70 height 5
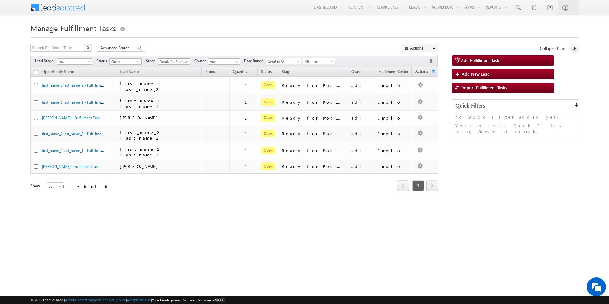
click at [186, 60] on span at bounding box center [187, 62] width 5 height 5
click at [182, 67] on link "Any" at bounding box center [175, 68] width 32 height 6
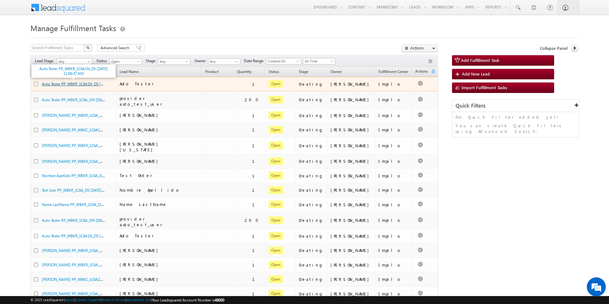
click at [80, 83] on link "Auto Tester PP_WBKR_1C6A1N_DS [DATE] 11:06:37 AM" at bounding box center [87, 83] width 90 height 5
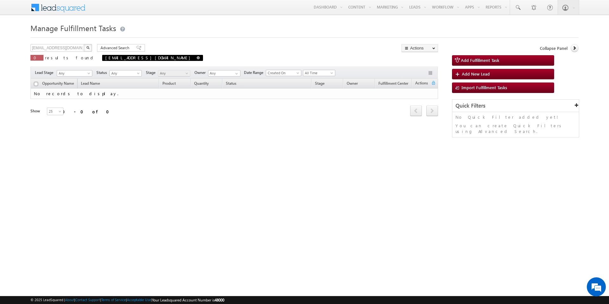
click at [197, 56] on span at bounding box center [198, 57] width 3 height 3
type input "Search Fulfillment Tasks"
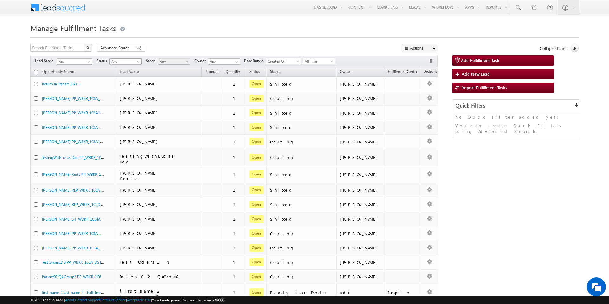
click at [112, 61] on span "Any" at bounding box center [125, 62] width 30 height 6
click at [122, 72] on link "Open" at bounding box center [126, 75] width 32 height 6
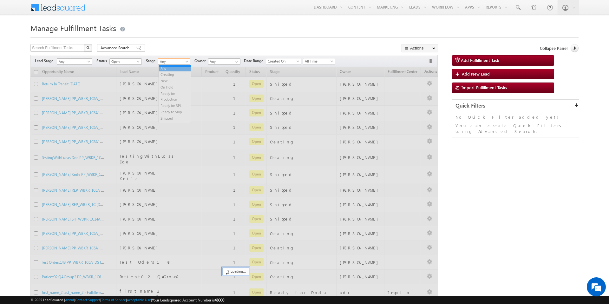
click at [176, 63] on span "Any" at bounding box center [173, 62] width 30 height 6
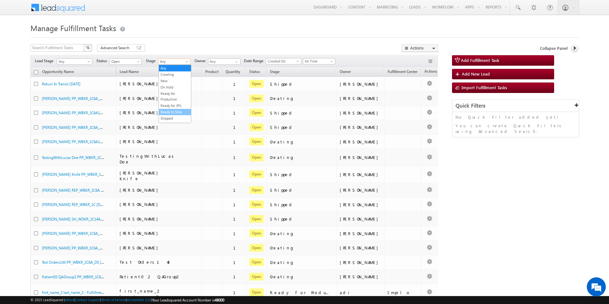
scroll to position [5, 0]
click at [181, 106] on link "Ready to Ship" at bounding box center [175, 107] width 32 height 6
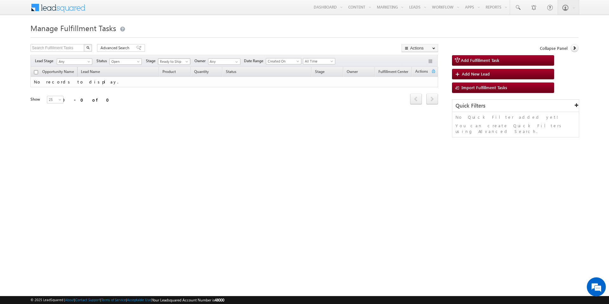
click at [185, 61] on span "Ready to Ship" at bounding box center [173, 62] width 30 height 6
click at [182, 92] on link "Ready for Production" at bounding box center [175, 91] width 32 height 11
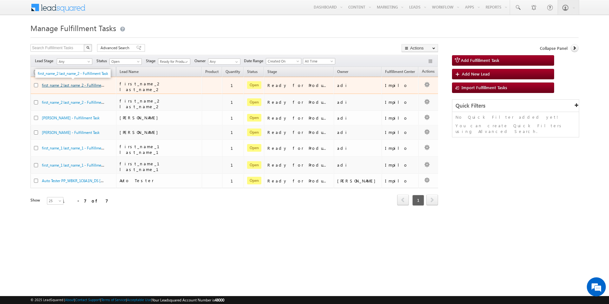
click at [76, 84] on link "first_name_2 last_name_2 - Fulfillment Task" at bounding box center [77, 84] width 70 height 5
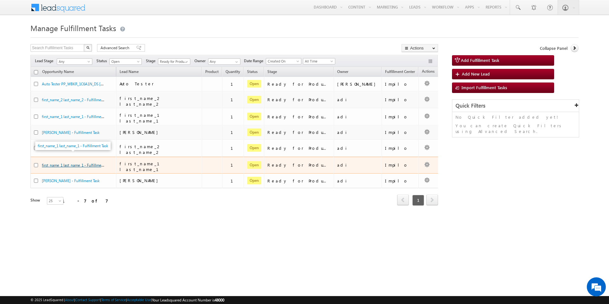
click at [86, 162] on link "first_name_1 last_name_1 - Fulfillment Task" at bounding box center [77, 164] width 70 height 5
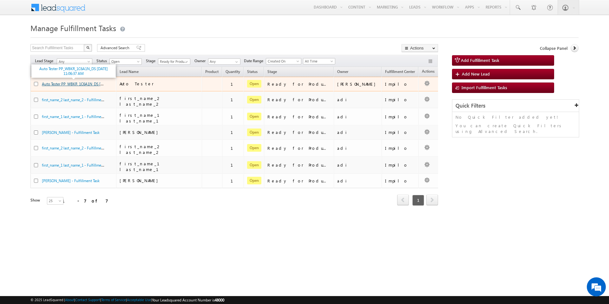
click at [74, 85] on link "Auto Tester PP_WBKR_1C6A1N_DS [DATE] 11:06:37 AM" at bounding box center [87, 83] width 90 height 5
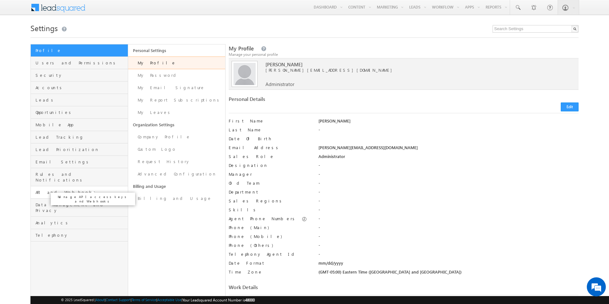
click at [62, 189] on span "API and Webhooks" at bounding box center [81, 192] width 91 height 6
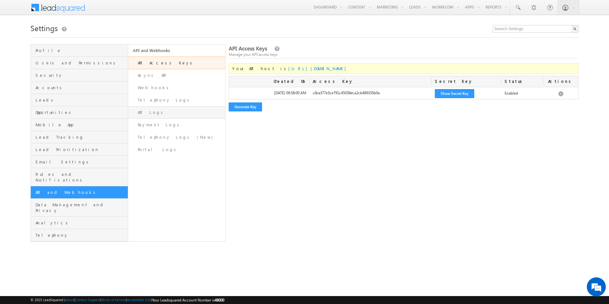
click at [154, 113] on link "API Logs" at bounding box center [176, 112] width 97 height 12
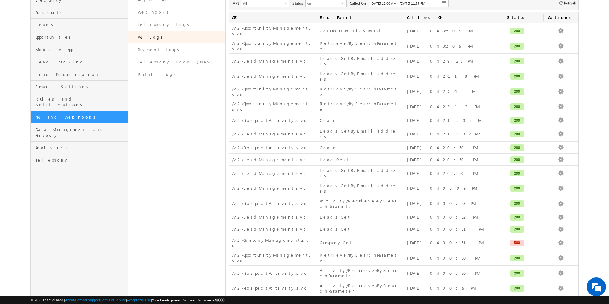
scroll to position [75, 0]
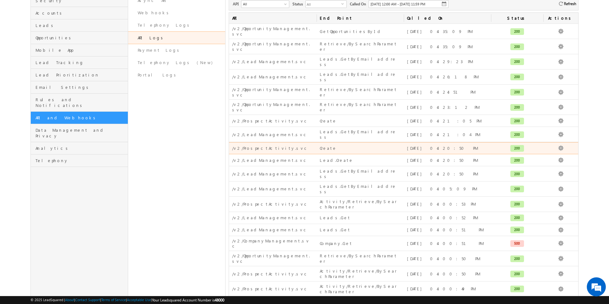
click at [302, 145] on div "/v2/ProspectActivity.svc" at bounding box center [272, 148] width 81 height 7
click at [239, 145] on div "/v2/ProspectActivity.svc" at bounding box center [272, 148] width 81 height 7
click at [563, 144] on span at bounding box center [561, 147] width 7 height 6
click at [554, 151] on link "View Data" at bounding box center [548, 155] width 32 height 8
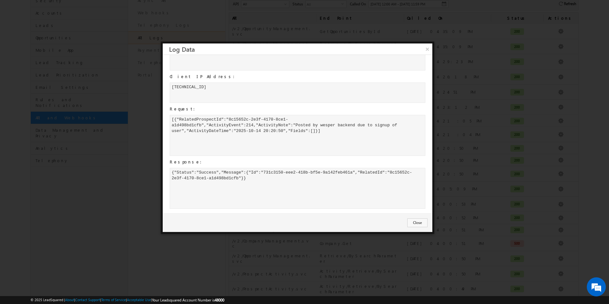
scroll to position [0, 0]
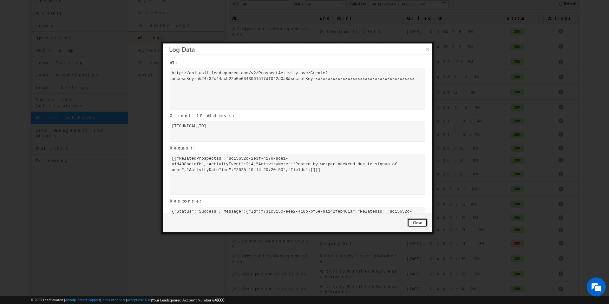
click at [417, 221] on button "Close" at bounding box center [417, 222] width 20 height 9
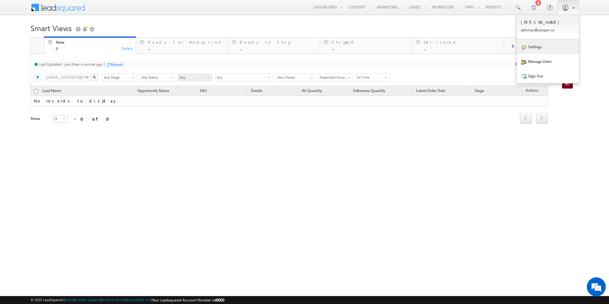
click at [543, 51] on link "Settings" at bounding box center [548, 46] width 62 height 15
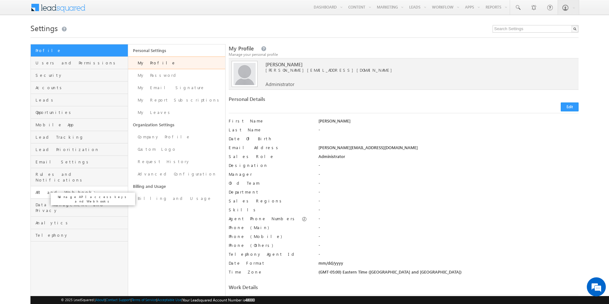
click at [61, 189] on span "API and Webhooks" at bounding box center [81, 192] width 91 height 6
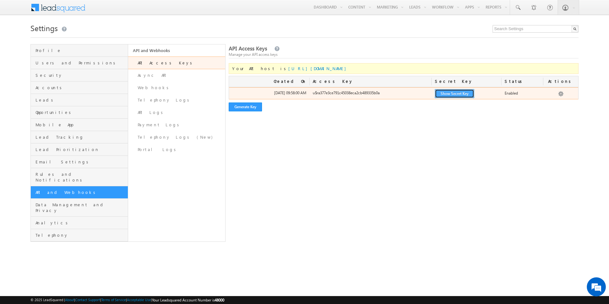
click at [446, 93] on button "Show Secret Key" at bounding box center [454, 93] width 39 height 9
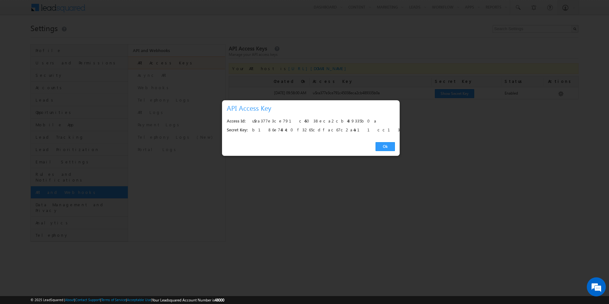
click at [290, 122] on div "u$ra377e3ce791c45038eca2cb489335b0a" at bounding box center [321, 121] width 139 height 9
drag, startPoint x: 329, startPoint y: 121, endPoint x: 253, endPoint y: 122, distance: 76.5
click at [253, 122] on div "u$ra377e3ce791c45038eca2cb489335b0a" at bounding box center [321, 121] width 139 height 9
copy div "u$ra377e3ce791c45038eca2cb489335b0a"
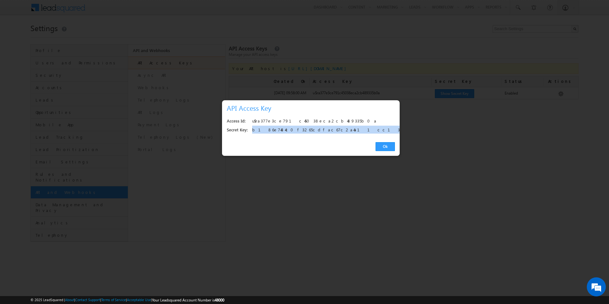
drag, startPoint x: 253, startPoint y: 128, endPoint x: 352, endPoint y: 131, distance: 99.4
click at [352, 131] on div "b186e7484c0f3265cdfac67c2a4a11cc13eafbf1" at bounding box center [321, 130] width 139 height 9
copy div "b186e7484c0f3265cdfac67c2a4a11cc13eafbf1"
click at [387, 149] on link "Ok" at bounding box center [385, 146] width 19 height 9
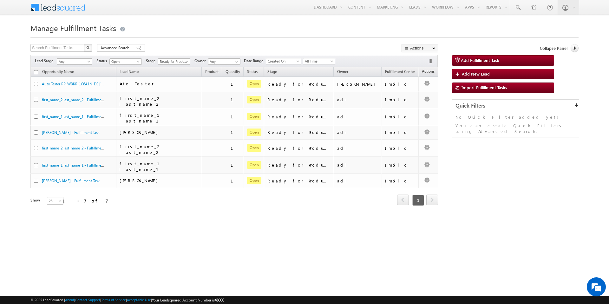
drag, startPoint x: 191, startPoint y: 63, endPoint x: 179, endPoint y: 62, distance: 12.2
click at [191, 63] on div "Lead Stage Any Any Activity Type Fulfillment Task Fulfillment Task Status Any O…" at bounding box center [233, 61] width 407 height 12
click at [179, 62] on span "Ready for Production" at bounding box center [173, 62] width 30 height 6
click at [182, 68] on link "Any" at bounding box center [175, 68] width 32 height 6
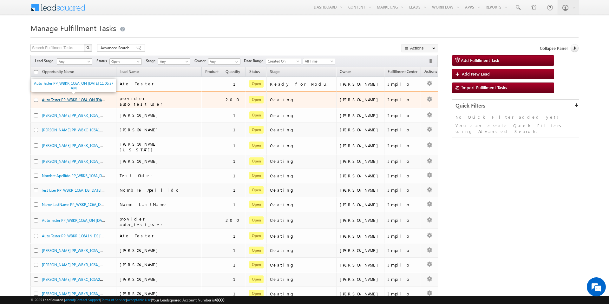
click at [69, 100] on link "Auto Tester PP_WBKR_1C6A_ON [DATE] 11:06:37 AM" at bounding box center [85, 99] width 86 height 5
